Goal: Transaction & Acquisition: Purchase product/service

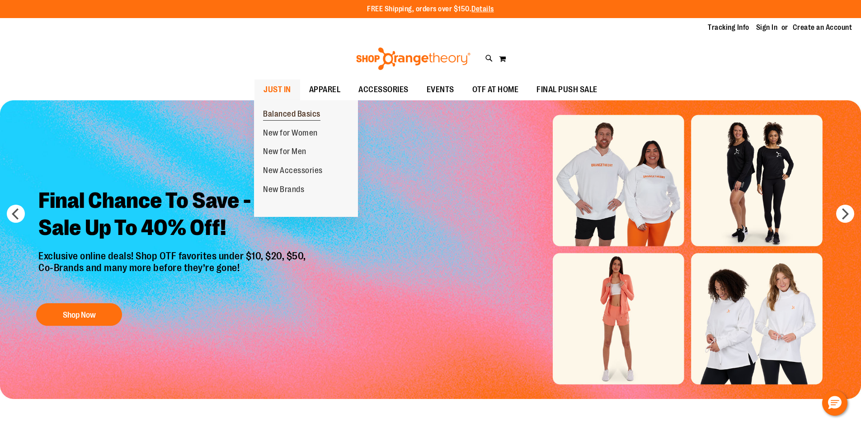
click at [291, 115] on span "Balanced Basics" at bounding box center [291, 114] width 57 height 11
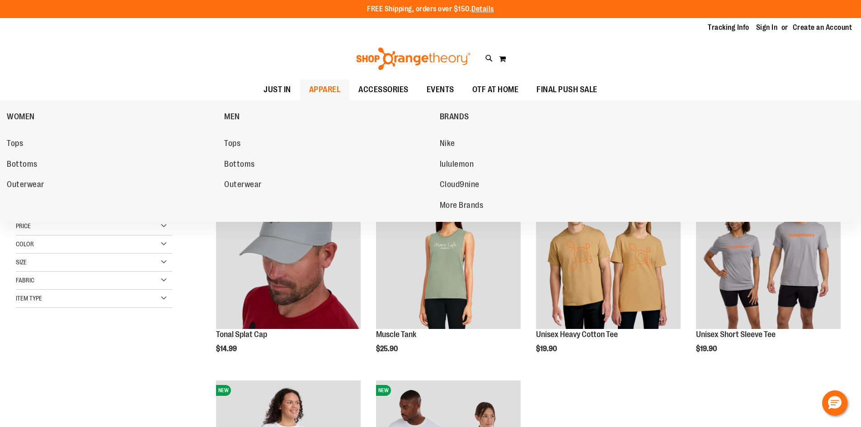
click at [312, 85] on span "APPAREL" at bounding box center [325, 90] width 32 height 20
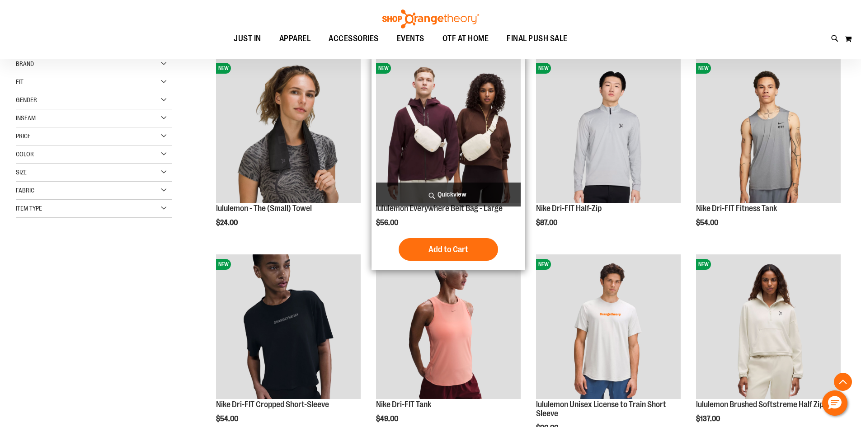
scroll to position [150, 0]
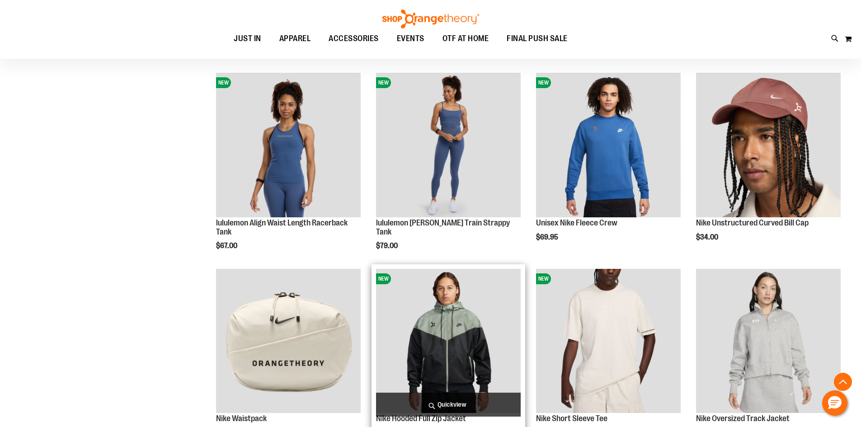
scroll to position [904, 0]
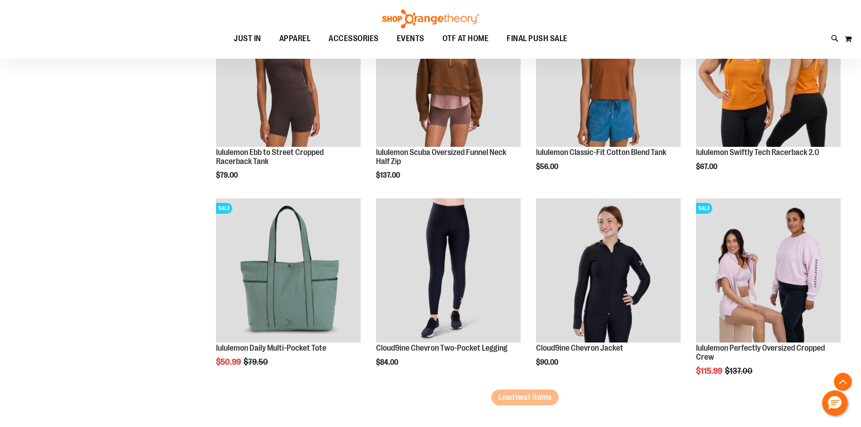
scroll to position [1658, 0]
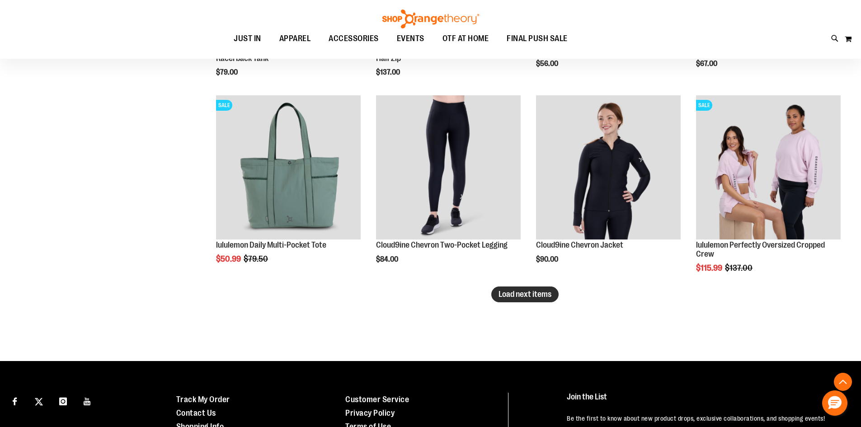
click at [541, 299] on button "Load next items" at bounding box center [525, 295] width 67 height 16
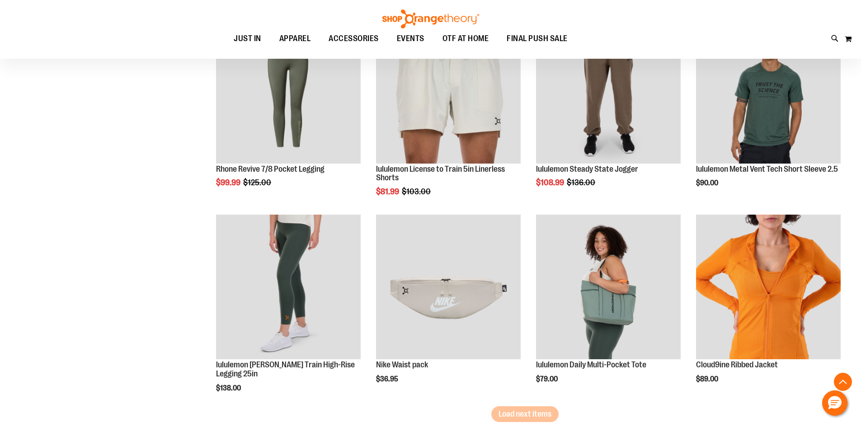
scroll to position [2206, 0]
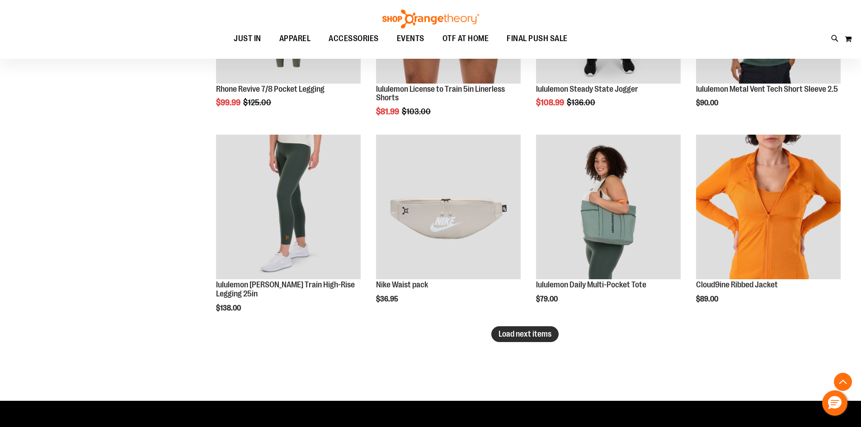
click at [518, 339] on button "Load next items" at bounding box center [525, 334] width 67 height 16
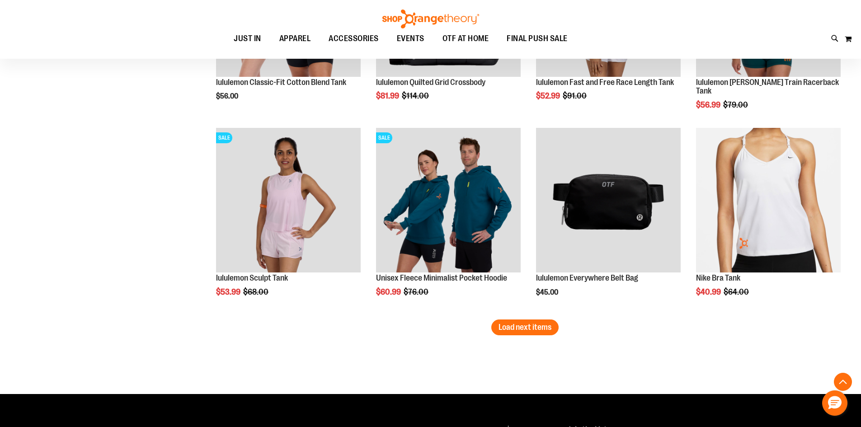
scroll to position [2809, 0]
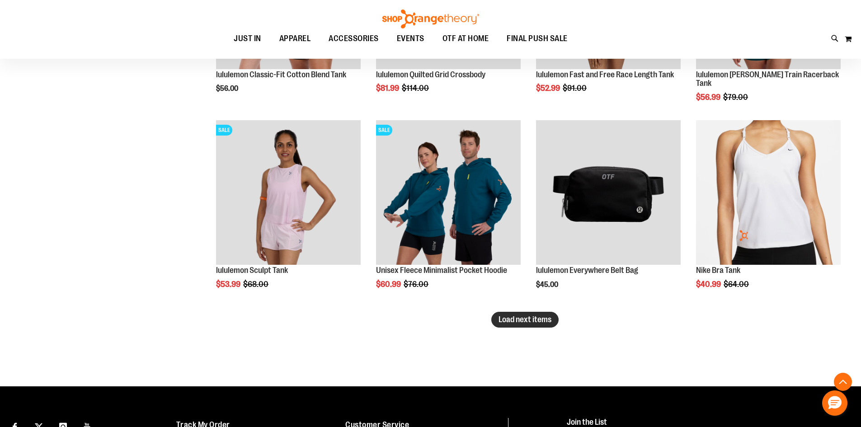
click at [547, 318] on span "Load next items" at bounding box center [525, 319] width 53 height 9
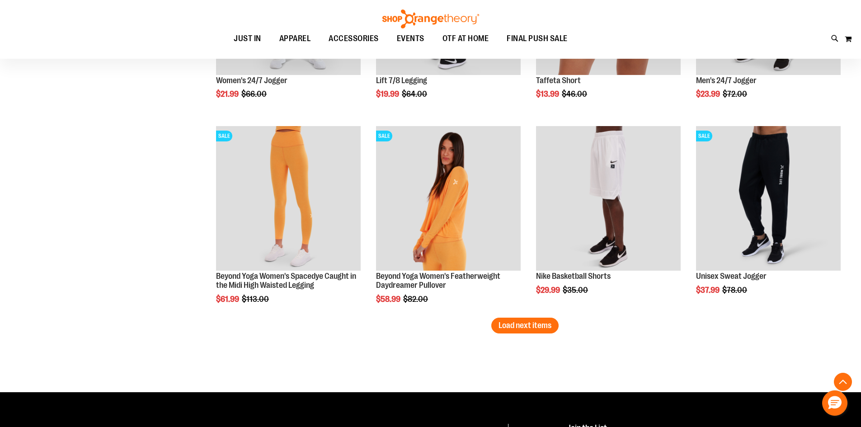
scroll to position [3526, 0]
